Goal: Task Accomplishment & Management: Use online tool/utility

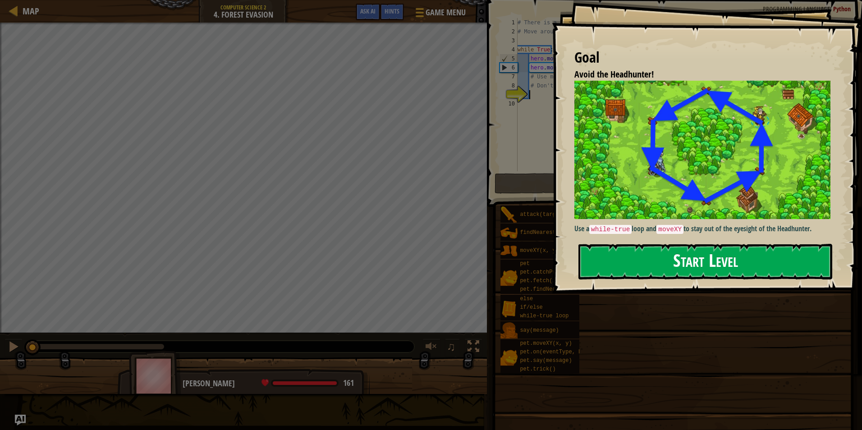
click at [646, 256] on button "Start Level" at bounding box center [706, 262] width 254 height 36
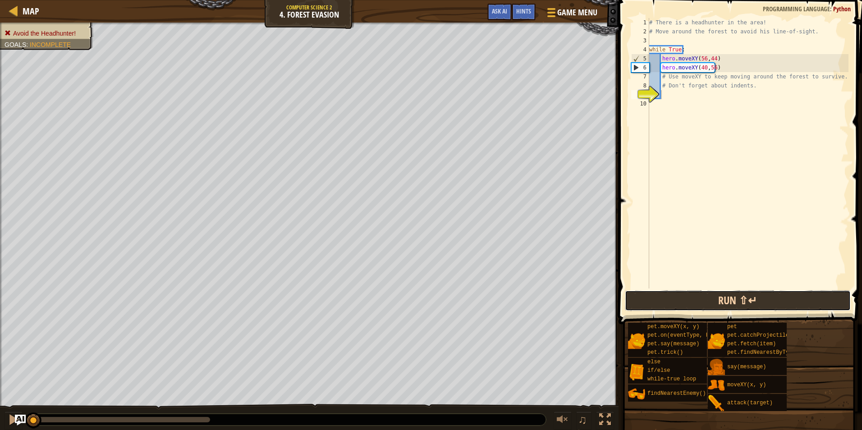
click at [703, 301] on button "Run ⇧↵" at bounding box center [738, 300] width 226 height 21
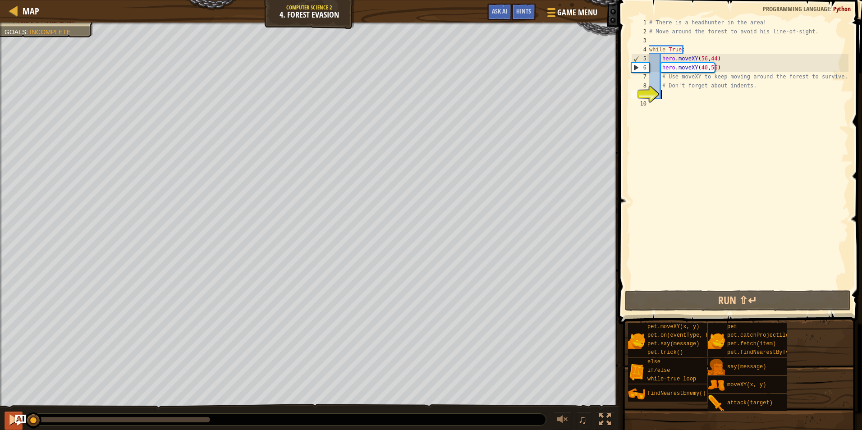
drag, startPoint x: 215, startPoint y: 423, endPoint x: 11, endPoint y: 415, distance: 204.4
click at [11, 415] on div "♫" at bounding box center [309, 417] width 619 height 27
drag, startPoint x: 719, startPoint y: 68, endPoint x: 668, endPoint y: 63, distance: 51.2
click at [669, 63] on div "# There is a headhunter in the area! # Move around the forest to avoid his line…" at bounding box center [748, 162] width 201 height 289
click at [722, 74] on div "# There is a headhunter in the area! # Move around the forest to avoid his line…" at bounding box center [748, 162] width 201 height 289
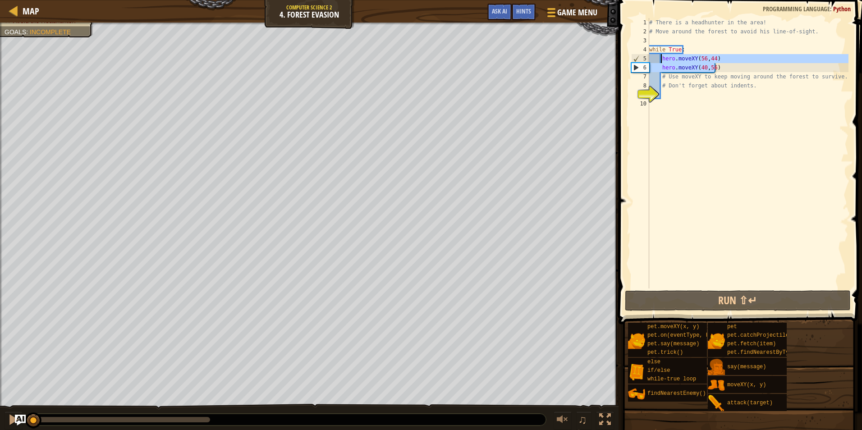
drag, startPoint x: 718, startPoint y: 66, endPoint x: 662, endPoint y: 59, distance: 55.9
click at [662, 59] on div "# There is a headhunter in the area! # Move around the forest to avoid his line…" at bounding box center [748, 162] width 201 height 289
click at [725, 67] on div "# There is a headhunter in the area! # Move around the forest to avoid his line…" at bounding box center [748, 153] width 201 height 271
type textarea "hero.moveXY(40,56)"
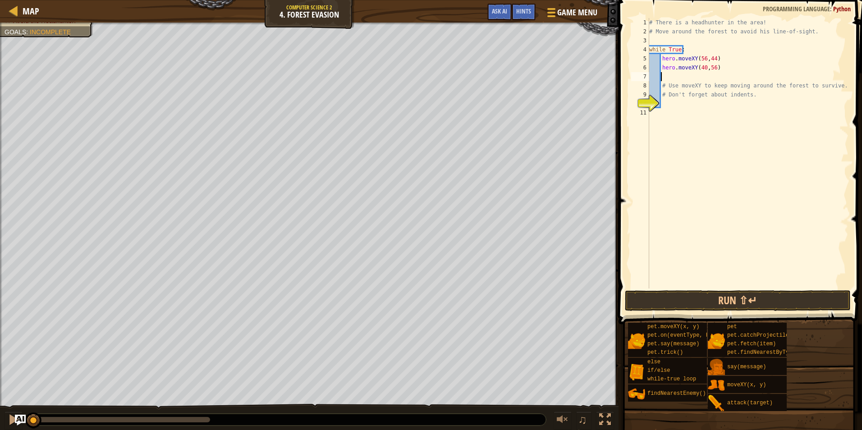
paste textarea "hero.moveXY(40,56)"
click at [701, 74] on div "# There is a headhunter in the area! # Move around the forest to avoid his line…" at bounding box center [748, 162] width 201 height 289
click at [701, 89] on div "# There is a headhunter in the area! # Move around the forest to avoid his line…" at bounding box center [748, 162] width 201 height 289
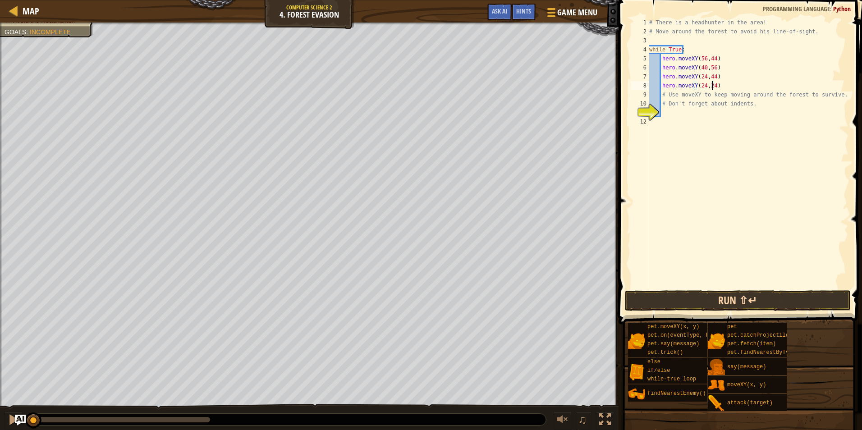
type textarea "hero.moveXY(24,24)"
click at [688, 302] on button "Run ⇧↵" at bounding box center [738, 300] width 226 height 21
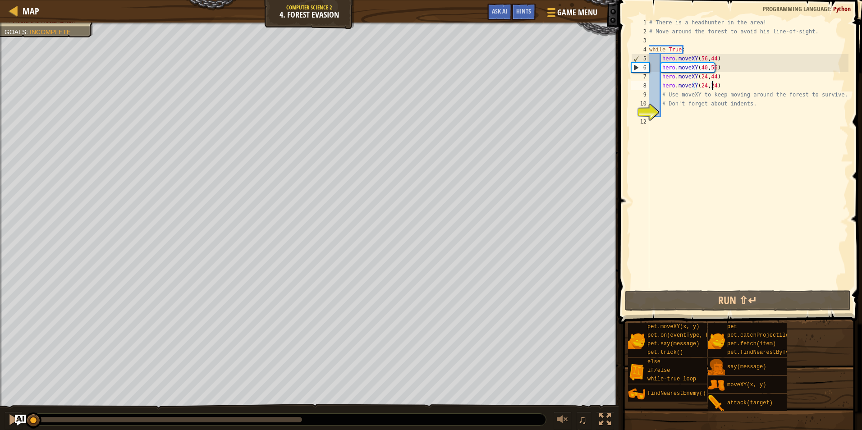
drag, startPoint x: 303, startPoint y: 417, endPoint x: -2, endPoint y: 386, distance: 306.0
click at [0, 0] on html "Map Computer Science 2 4. Forest Evasion Game Menu Done Hints Ask AI 1 הההההההה…" at bounding box center [431, 0] width 862 height 0
click at [728, 87] on div "# There is a headhunter in the area! # Move around the forest to avoid his line…" at bounding box center [748, 162] width 201 height 289
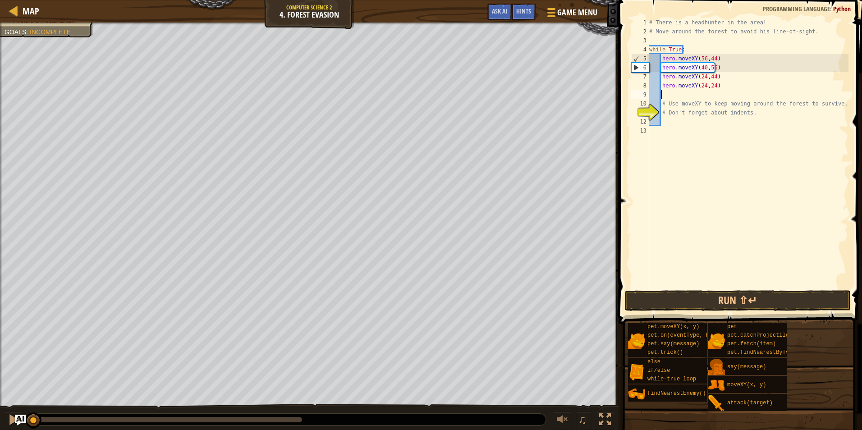
paste textarea "hero.moveXY(40,56)"
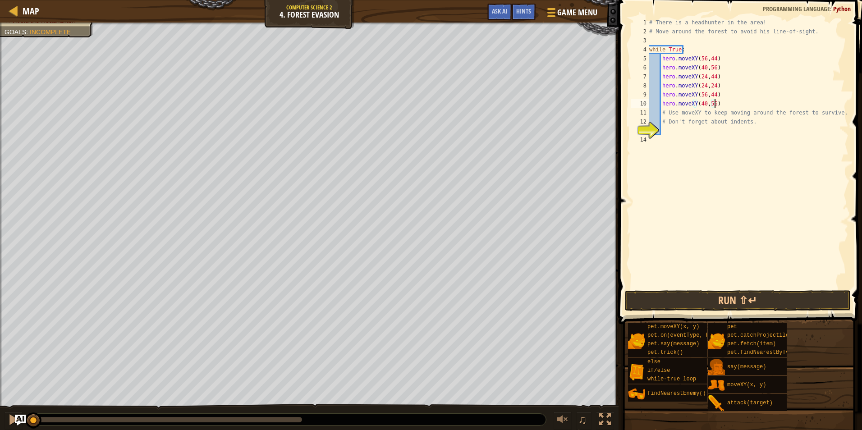
click at [698, 97] on div "# There is a headhunter in the area! # Move around the forest to avoid his line…" at bounding box center [748, 162] width 201 height 289
click at [701, 106] on div "# There is a headhunter in the area! # Move around the forest to avoid his line…" at bounding box center [748, 162] width 201 height 289
type textarea "hero.moveXY(56,24)"
click at [708, 299] on button "Run ⇧↵" at bounding box center [738, 300] width 226 height 21
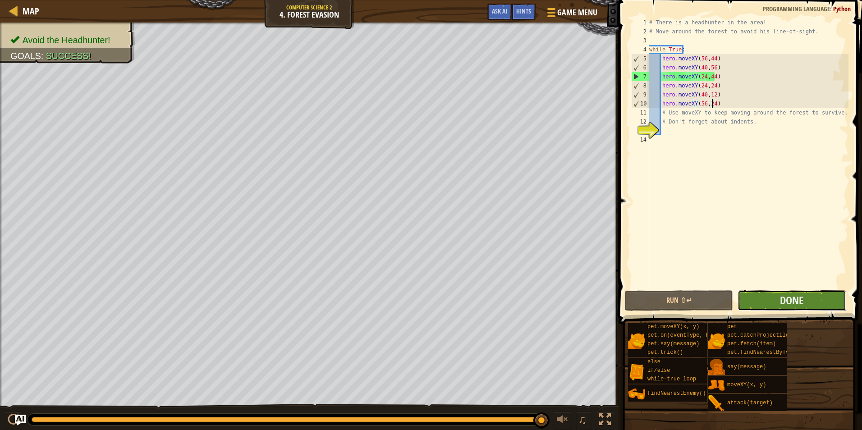
click at [768, 309] on button "Done" at bounding box center [792, 300] width 108 height 21
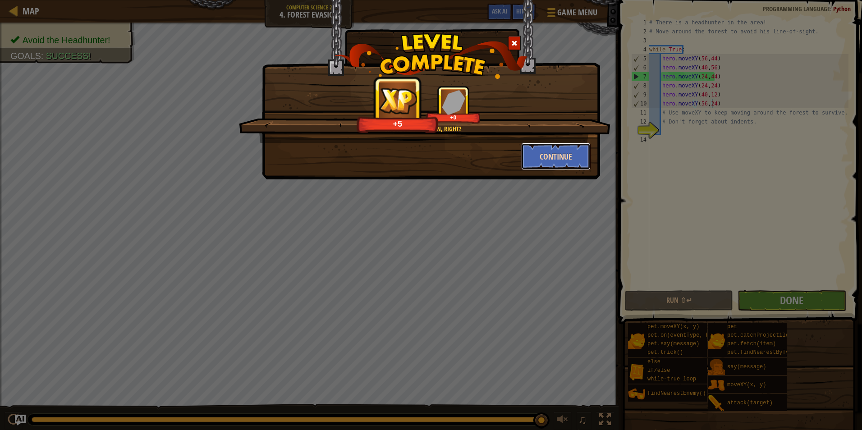
click at [535, 157] on button "Continue" at bounding box center [556, 156] width 70 height 27
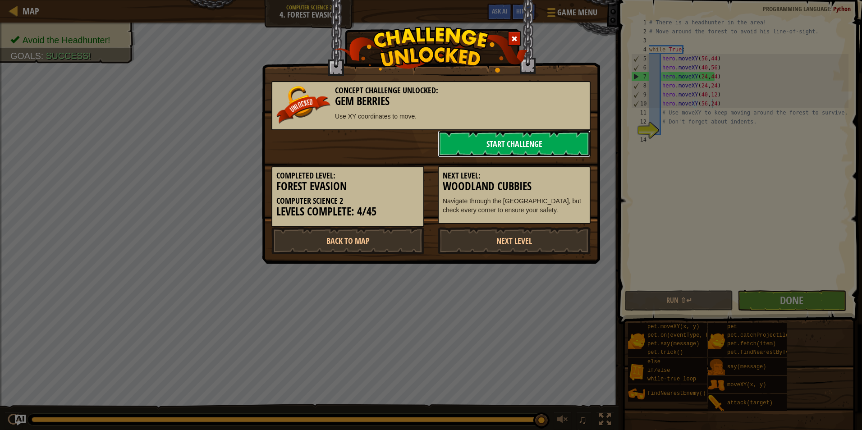
click at [542, 150] on link "Start Challenge" at bounding box center [514, 143] width 153 height 27
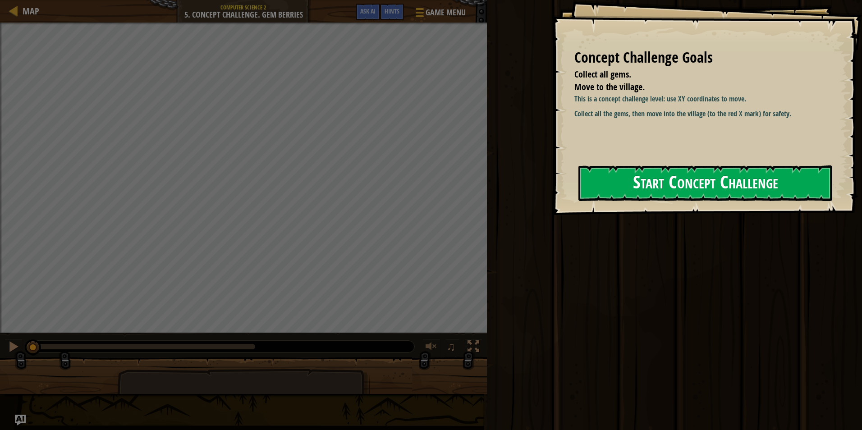
click at [643, 173] on button "Start Concept Challenge" at bounding box center [706, 183] width 254 height 36
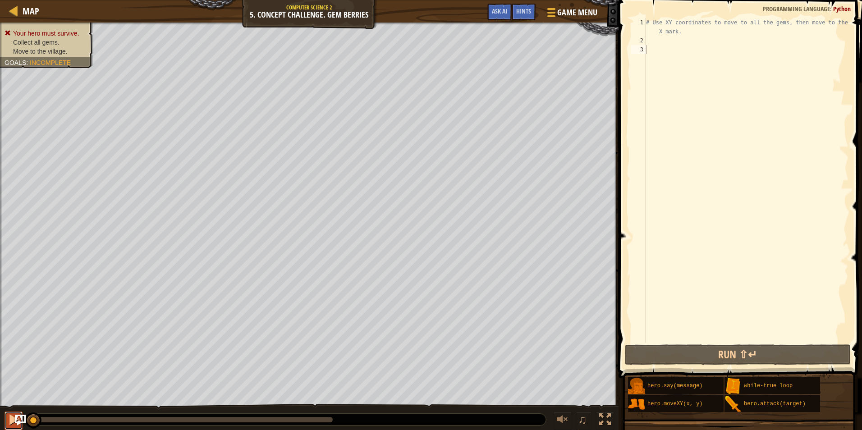
click at [11, 418] on div at bounding box center [14, 420] width 12 height 12
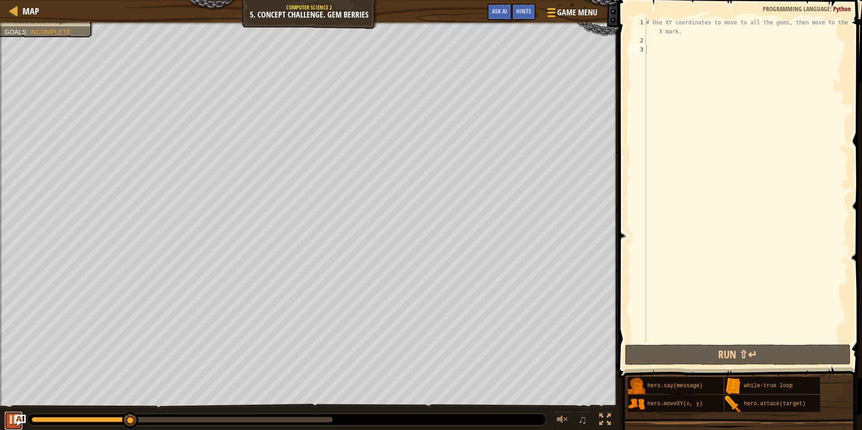
click at [11, 418] on div at bounding box center [14, 420] width 12 height 12
drag, startPoint x: 135, startPoint y: 424, endPoint x: -2, endPoint y: 385, distance: 142.0
click at [0, 0] on html "Map Computer Science 2 5. Concept Challenge. Gem Berries Game Menu Done Hints A…" at bounding box center [431, 0] width 862 height 0
